Goal: Transaction & Acquisition: Purchase product/service

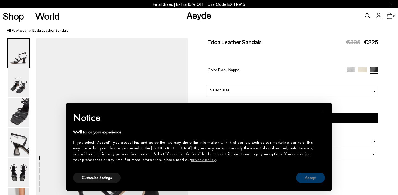
click at [309, 178] on button "Accept" at bounding box center [310, 178] width 29 height 10
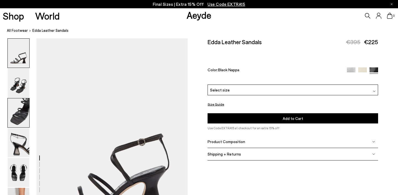
click at [18, 111] on img at bounding box center [19, 112] width 22 height 29
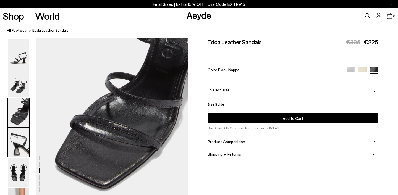
click at [14, 142] on img at bounding box center [19, 142] width 22 height 29
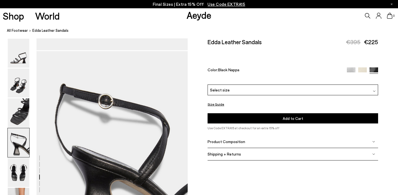
scroll to position [609, 0]
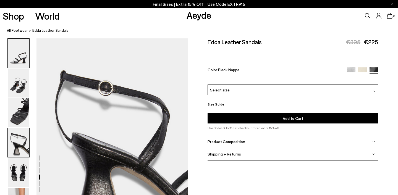
click at [20, 59] on img at bounding box center [19, 53] width 22 height 29
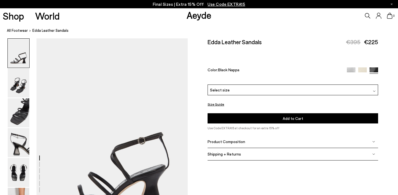
scroll to position [0, 0]
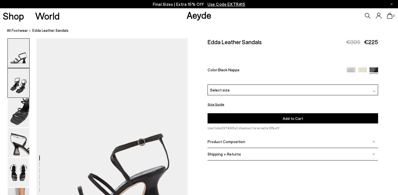
click at [20, 89] on img at bounding box center [19, 83] width 22 height 29
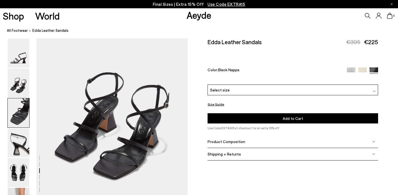
scroll to position [88, 0]
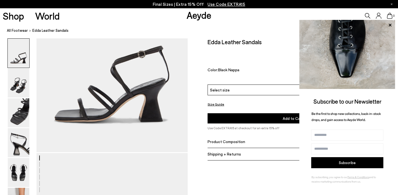
click at [166, 3] on p "Final Sizes | Extra 15% Off Use Code EXTRA15" at bounding box center [199, 4] width 93 height 7
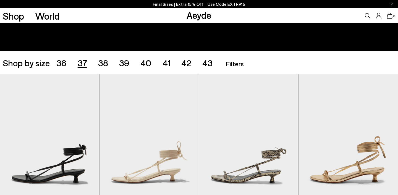
click at [84, 61] on span "37" at bounding box center [83, 63] width 10 height 11
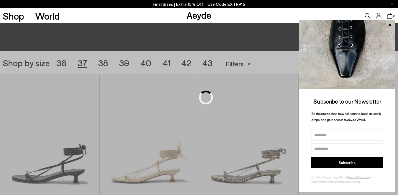
scroll to position [111, 0]
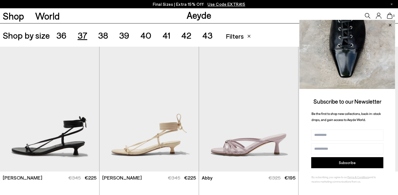
click at [391, 24] on icon at bounding box center [390, 25] width 7 height 7
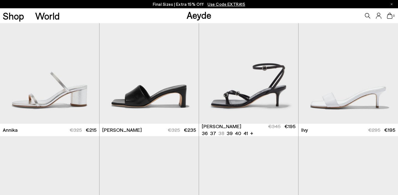
scroll to position [296, 0]
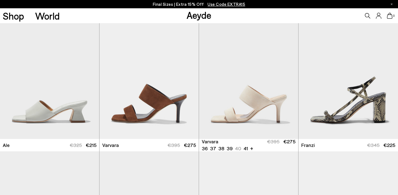
scroll to position [557, 0]
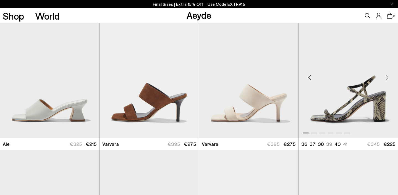
click at [386, 77] on div "Next slide" at bounding box center [387, 77] width 17 height 17
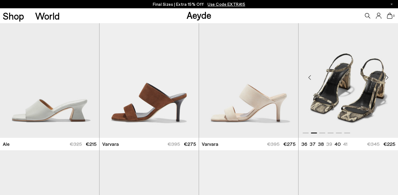
click at [386, 77] on div "Next slide" at bounding box center [387, 77] width 17 height 17
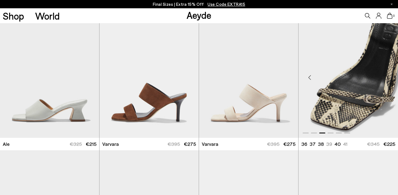
click at [386, 77] on div "Next slide" at bounding box center [387, 77] width 17 height 17
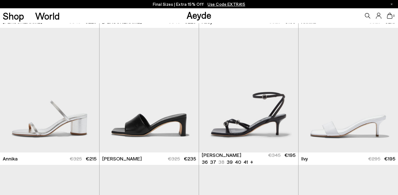
scroll to position [266, 0]
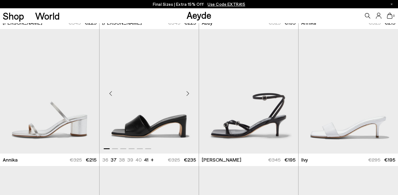
click at [187, 92] on div "Next slide" at bounding box center [188, 93] width 17 height 17
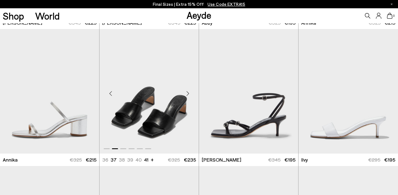
click at [187, 92] on div "Next slide" at bounding box center [188, 93] width 17 height 17
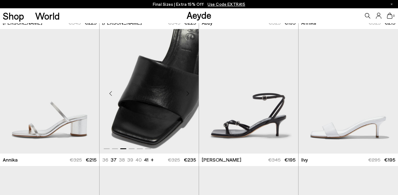
click at [187, 92] on div "Next slide" at bounding box center [188, 93] width 17 height 17
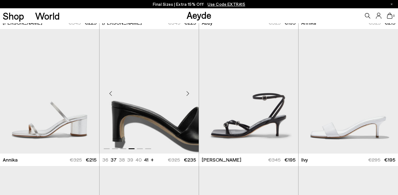
click at [187, 92] on div "Next slide" at bounding box center [188, 93] width 17 height 17
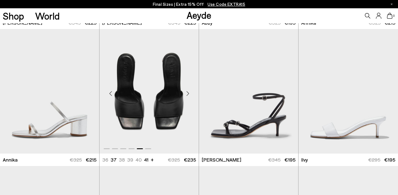
click at [187, 92] on div "Next slide" at bounding box center [188, 93] width 17 height 17
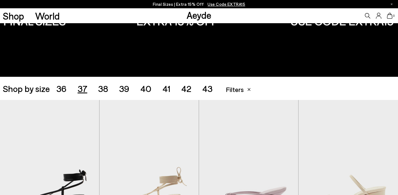
scroll to position [0, 0]
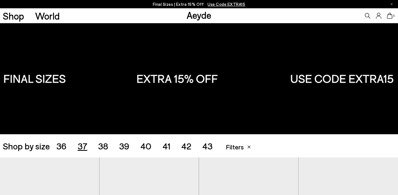
click at [106, 145] on span "38" at bounding box center [103, 146] width 10 height 11
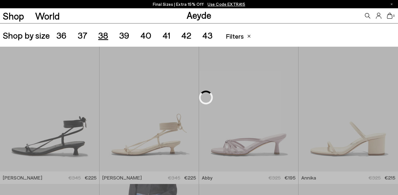
scroll to position [111, 0]
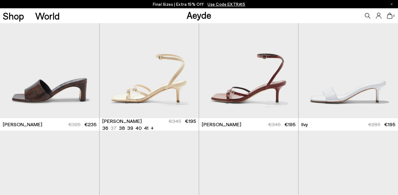
scroll to position [439, 0]
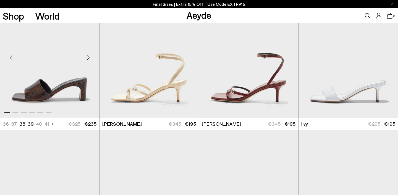
click at [88, 58] on div "Next slide" at bounding box center [88, 58] width 17 height 17
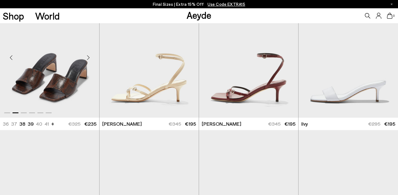
click at [88, 58] on div "Next slide" at bounding box center [88, 58] width 17 height 17
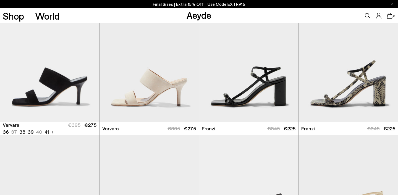
scroll to position [985, 0]
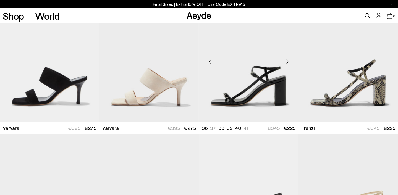
click at [287, 62] on div "Next slide" at bounding box center [287, 61] width 17 height 17
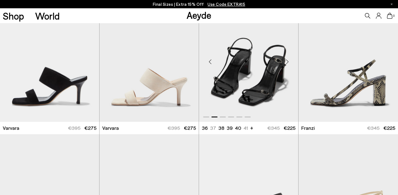
click at [287, 62] on div "Next slide" at bounding box center [287, 61] width 17 height 17
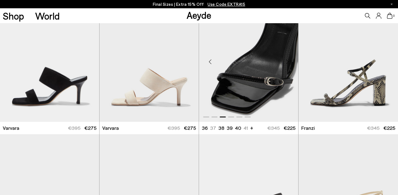
click at [287, 62] on div "Next slide" at bounding box center [287, 61] width 17 height 17
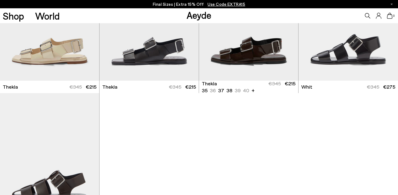
scroll to position [1850, 0]
